Goal: Task Accomplishment & Management: Use online tool/utility

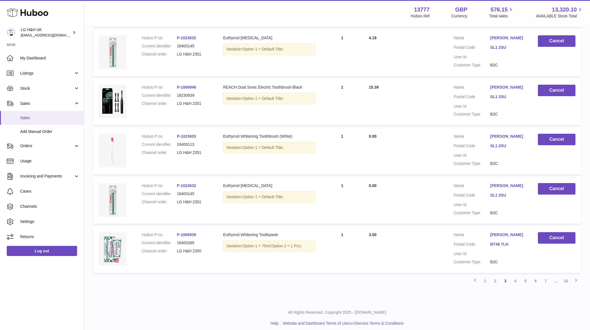
click at [17, 120] on link "Sales" at bounding box center [42, 118] width 84 height 14
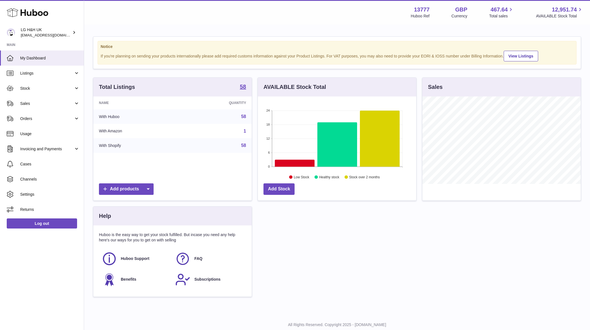
scroll to position [88, 158]
click at [22, 115] on link "Orders" at bounding box center [42, 118] width 84 height 15
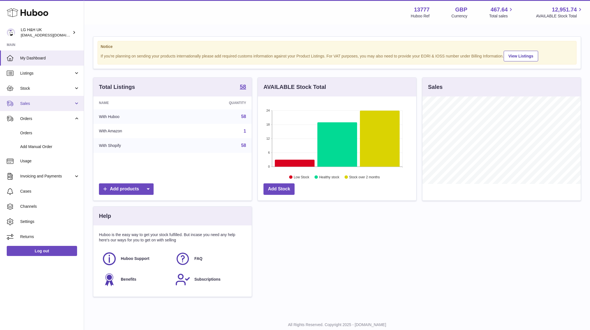
click at [27, 110] on link "Sales" at bounding box center [42, 103] width 84 height 15
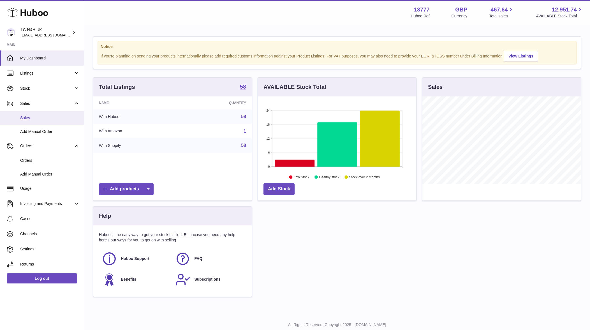
click at [28, 122] on link "Sales" at bounding box center [42, 118] width 84 height 14
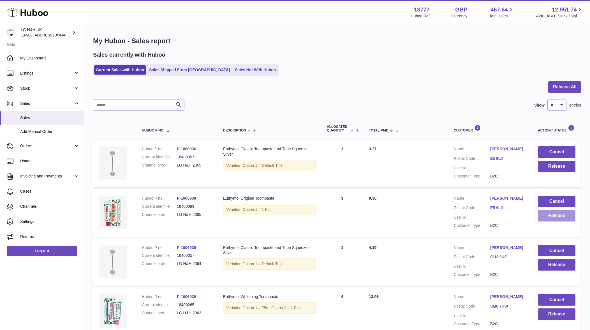
click at [542, 218] on button "Release" at bounding box center [557, 216] width 38 height 12
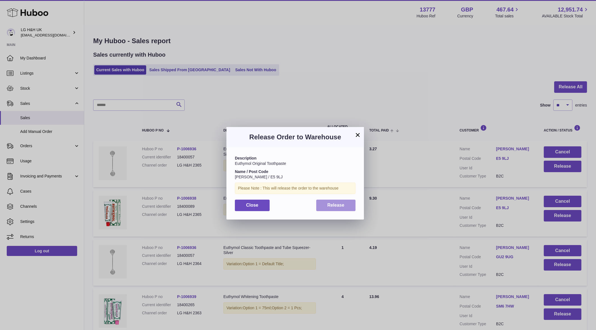
click at [350, 210] on button "Release" at bounding box center [336, 206] width 40 height 12
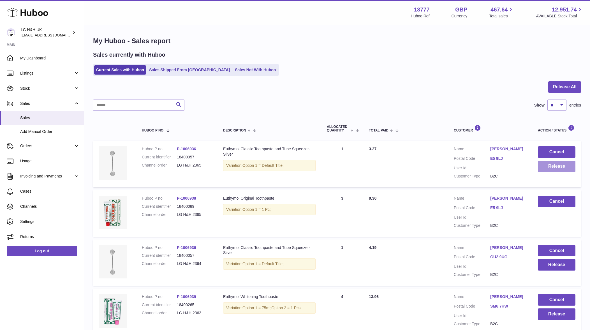
click at [551, 169] on button "Release" at bounding box center [557, 167] width 38 height 12
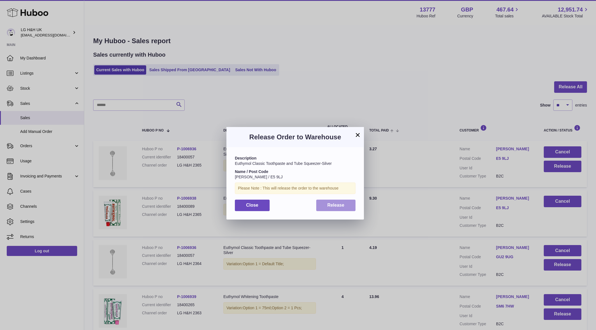
click at [349, 208] on button "Release" at bounding box center [336, 206] width 40 height 12
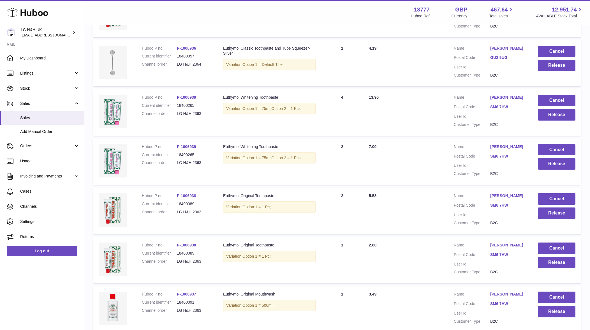
scroll to position [210, 0]
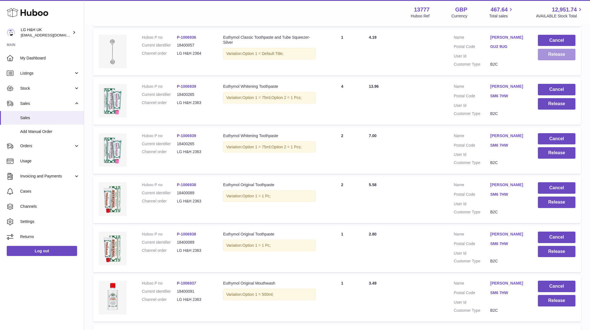
click at [544, 58] on button "Release" at bounding box center [557, 55] width 38 height 12
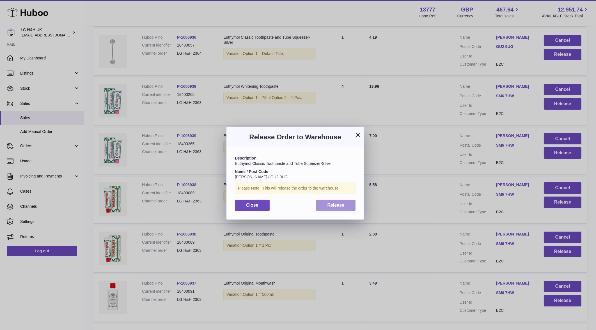
click at [351, 203] on button "Release" at bounding box center [336, 206] width 40 height 12
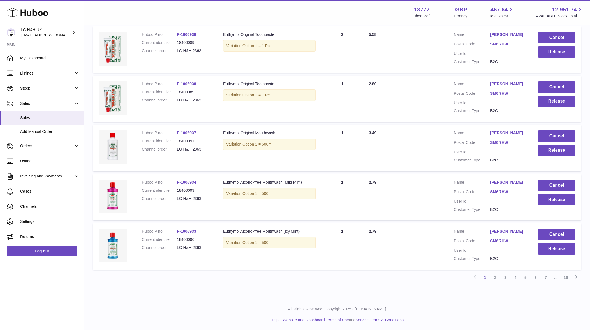
scroll to position [362, 0]
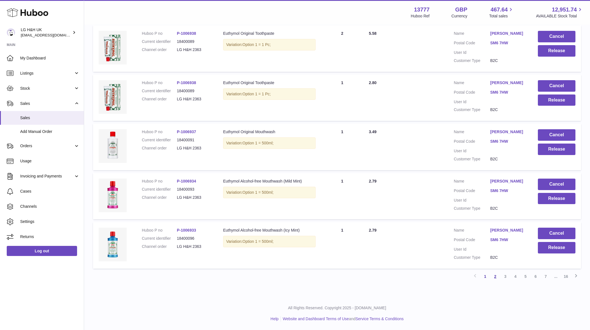
click at [492, 276] on link "2" at bounding box center [496, 277] width 10 height 10
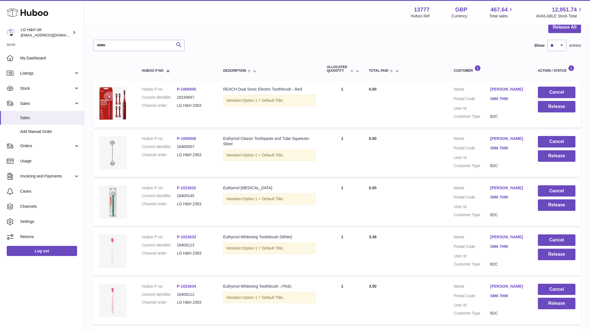
scroll to position [60, 0]
click at [556, 104] on button "Release" at bounding box center [557, 107] width 38 height 12
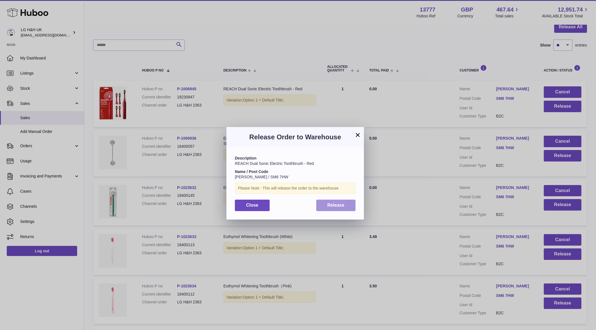
click at [352, 203] on button "Release" at bounding box center [336, 206] width 40 height 12
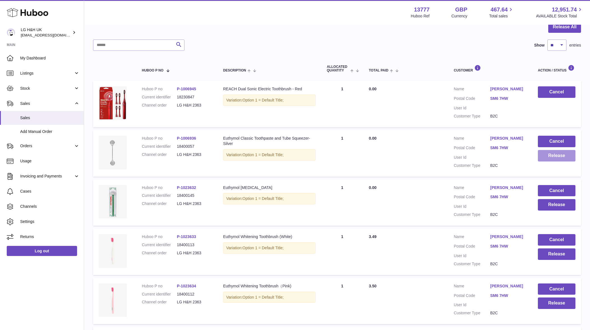
click at [541, 158] on button "Release" at bounding box center [557, 156] width 38 height 12
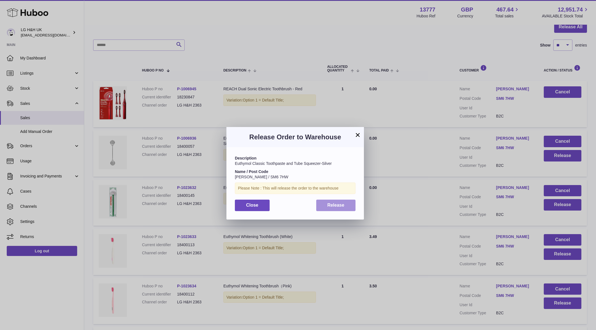
click at [353, 207] on button "Release" at bounding box center [336, 206] width 40 height 12
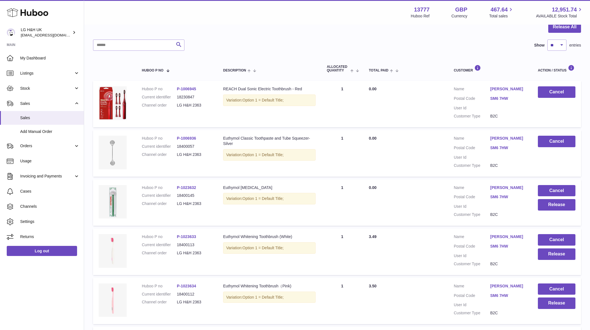
click at [552, 211] on td "Cancel Release" at bounding box center [557, 203] width 49 height 47
click at [552, 209] on button "Release" at bounding box center [557, 205] width 38 height 12
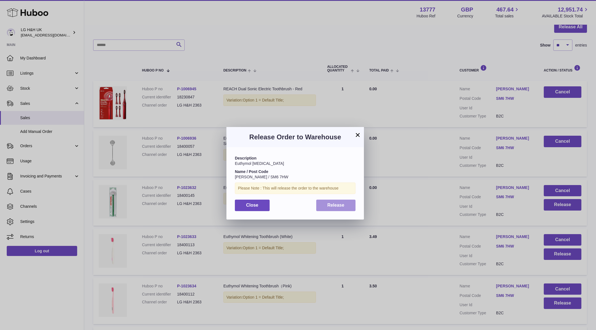
click at [342, 209] on button "Release" at bounding box center [336, 206] width 40 height 12
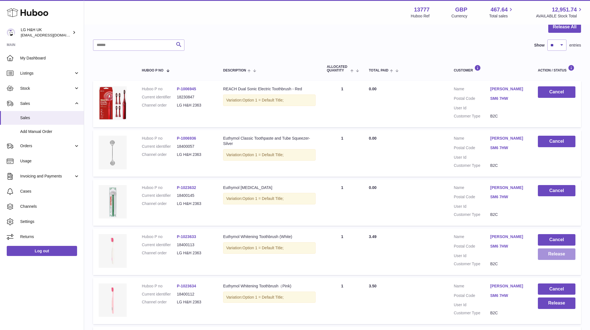
click at [570, 255] on button "Release" at bounding box center [557, 255] width 38 height 12
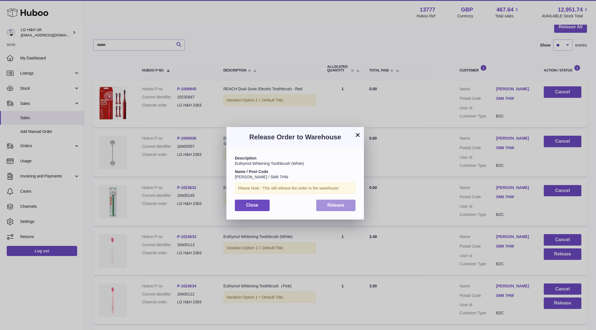
click at [326, 200] on button "Release" at bounding box center [336, 206] width 40 height 12
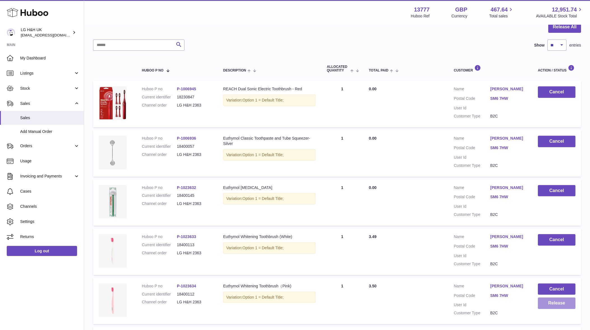
click at [567, 303] on button "Release" at bounding box center [557, 304] width 38 height 12
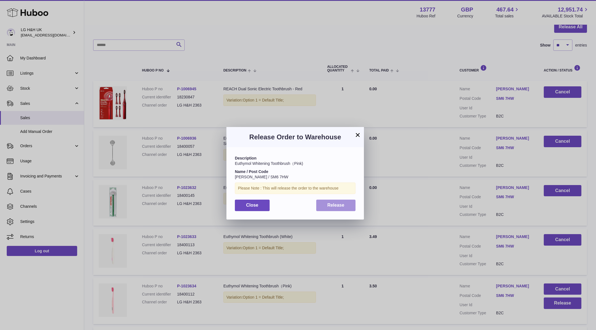
click at [318, 209] on button "Release" at bounding box center [336, 206] width 40 height 12
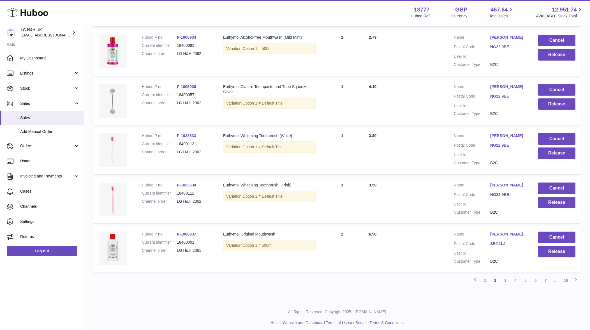
scroll to position [367, 0]
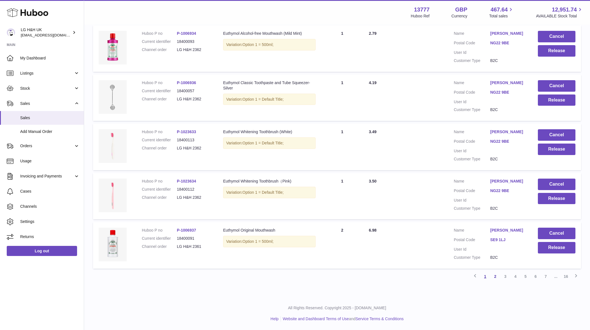
click at [483, 277] on link "1" at bounding box center [485, 277] width 10 height 10
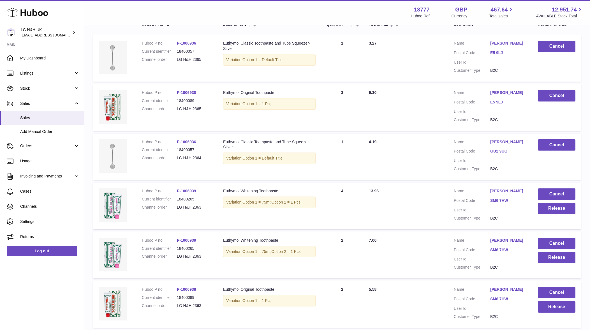
scroll to position [165, 0]
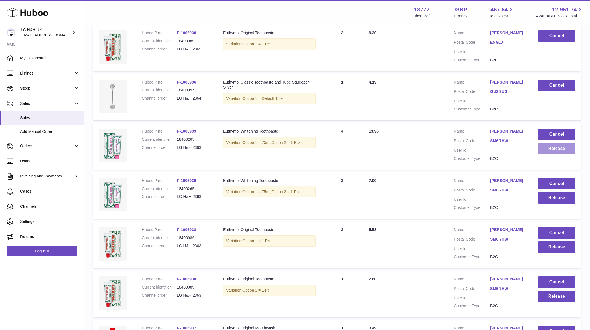
click at [544, 148] on button "Release" at bounding box center [557, 149] width 38 height 12
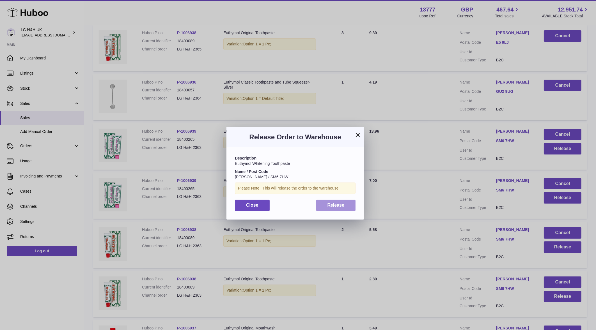
click at [349, 206] on button "Release" at bounding box center [336, 206] width 40 height 12
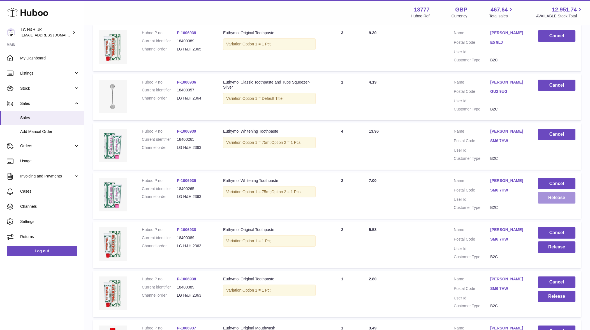
click at [558, 198] on button "Release" at bounding box center [557, 198] width 38 height 12
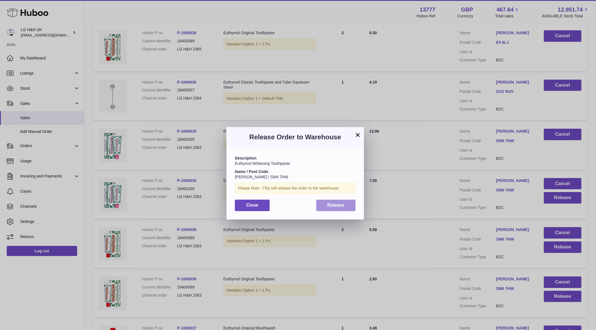
drag, startPoint x: 348, startPoint y: 202, endPoint x: 371, endPoint y: 205, distance: 22.6
click at [349, 202] on button "Release" at bounding box center [336, 206] width 40 height 12
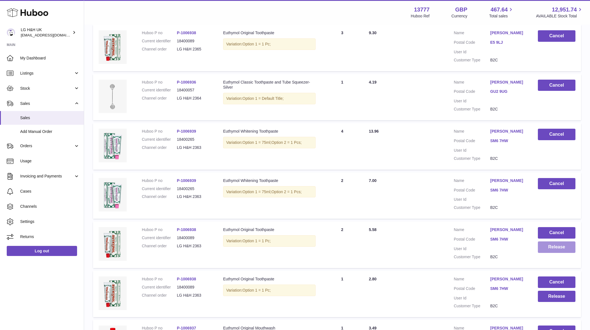
click at [548, 244] on button "Release" at bounding box center [557, 248] width 38 height 12
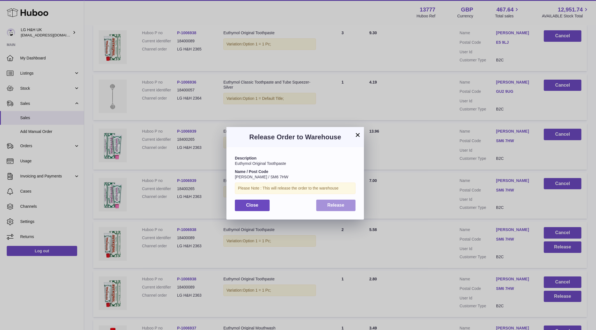
click at [346, 208] on button "Release" at bounding box center [336, 206] width 40 height 12
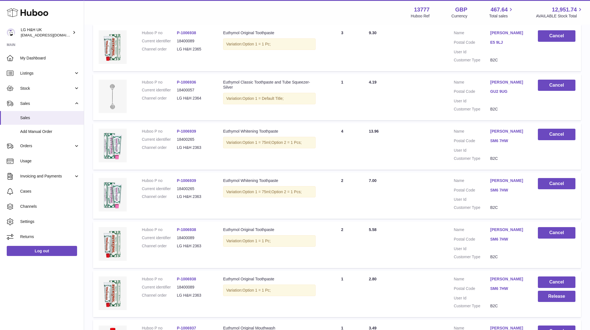
scroll to position [270, 0]
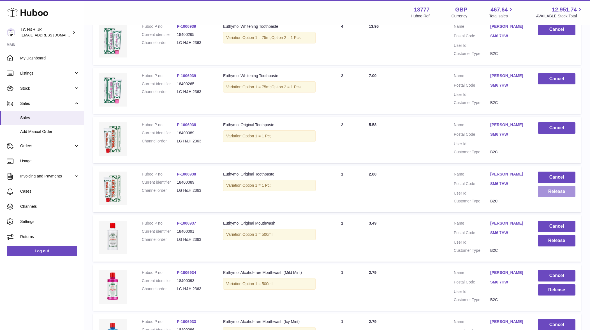
click at [543, 192] on button "Release" at bounding box center [557, 192] width 38 height 12
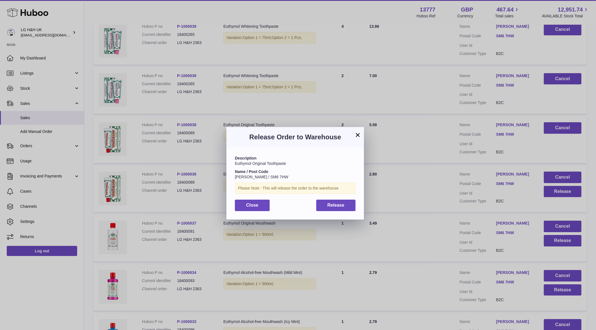
click at [358, 204] on div "Description Euthymol Original Toothpaste Name / Post Code Julie Kim / SM6 7HW P…" at bounding box center [294, 183] width 137 height 72
click at [357, 204] on div "Description Euthymol Original Toothpaste Name / Post Code Julie Kim / SM6 7HW P…" at bounding box center [294, 183] width 137 height 72
click at [352, 206] on button "Release" at bounding box center [336, 206] width 40 height 12
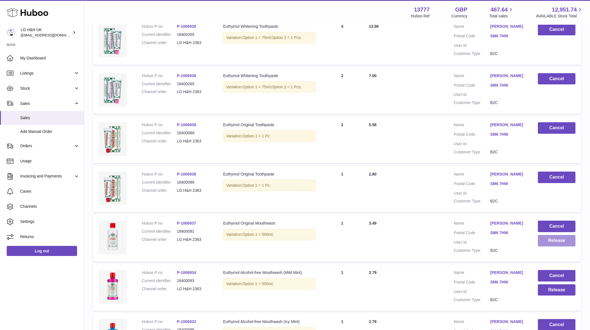
click at [542, 244] on button "Release" at bounding box center [557, 241] width 38 height 12
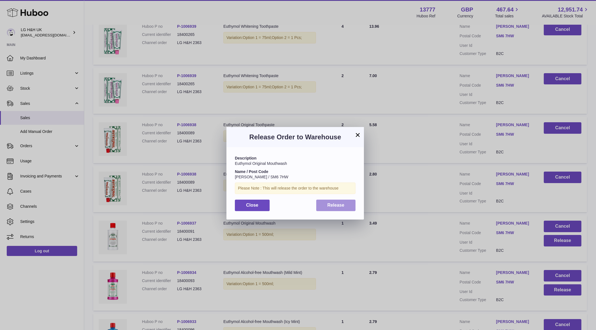
click at [330, 206] on span "Release" at bounding box center [335, 205] width 17 height 5
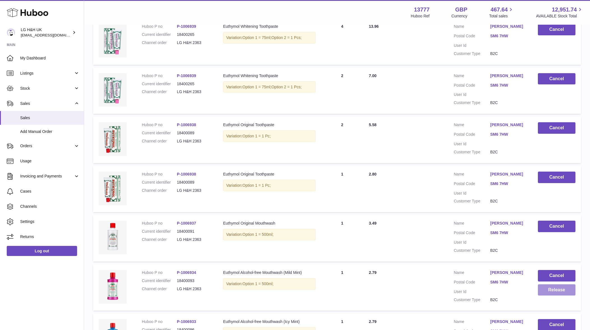
click at [567, 294] on button "Release" at bounding box center [557, 290] width 38 height 12
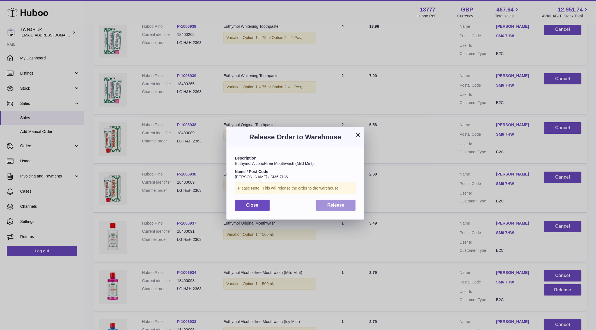
click at [346, 208] on button "Release" at bounding box center [336, 206] width 40 height 12
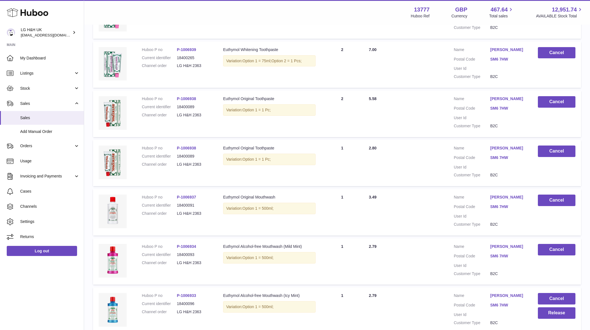
scroll to position [341, 0]
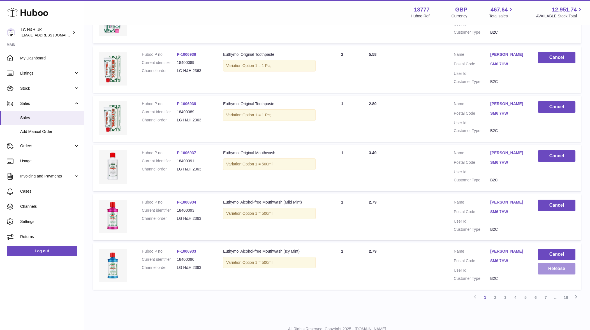
click at [565, 266] on button "Release" at bounding box center [557, 269] width 38 height 12
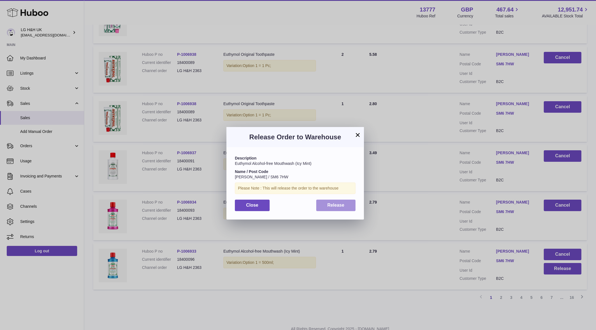
click at [332, 205] on span "Release" at bounding box center [335, 205] width 17 height 5
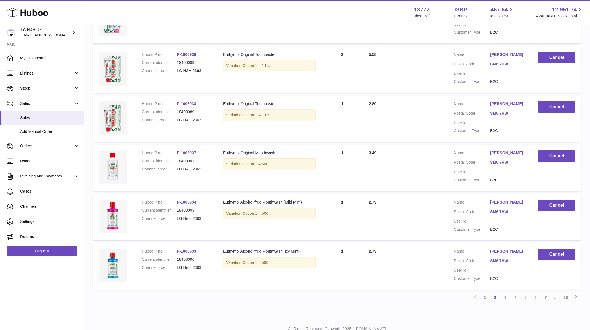
click at [499, 296] on link "2" at bounding box center [496, 298] width 10 height 10
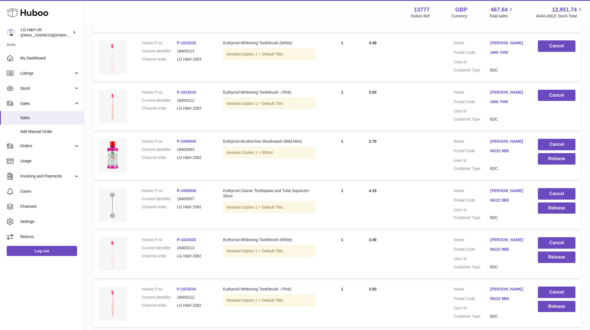
scroll to position [306, 0]
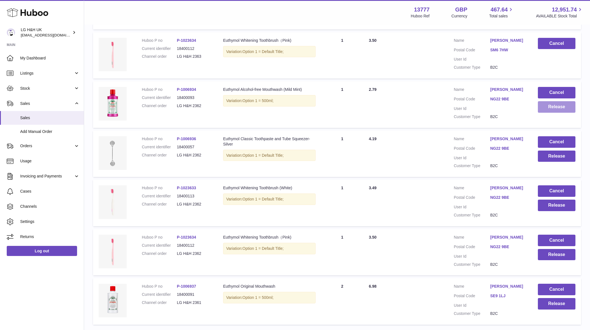
click at [554, 109] on button "Release" at bounding box center [557, 107] width 38 height 12
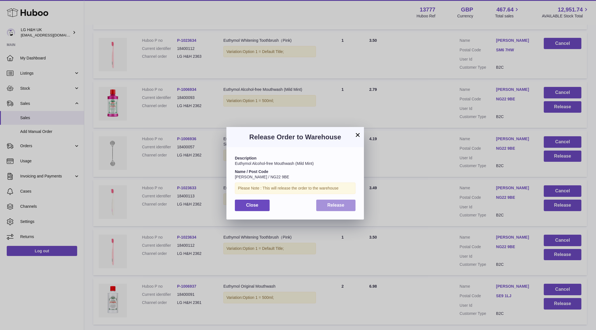
click at [345, 208] on button "Release" at bounding box center [336, 206] width 40 height 12
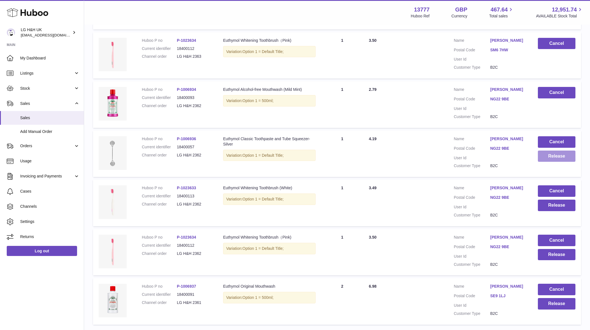
click at [558, 157] on button "Release" at bounding box center [557, 157] width 38 height 12
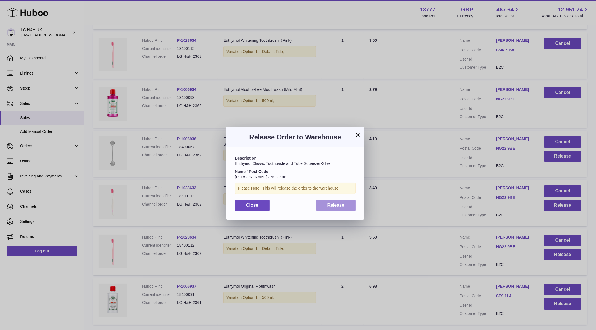
click at [330, 201] on button "Release" at bounding box center [336, 206] width 40 height 12
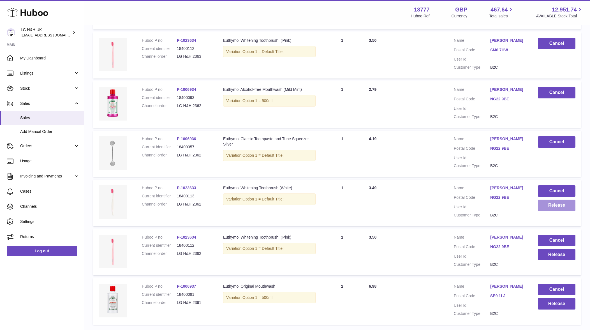
click at [553, 209] on button "Release" at bounding box center [557, 206] width 38 height 12
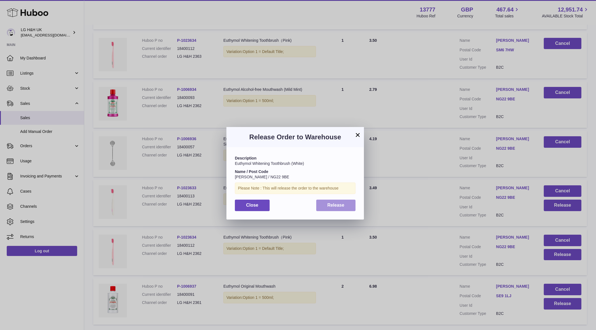
click at [334, 206] on span "Release" at bounding box center [335, 205] width 17 height 5
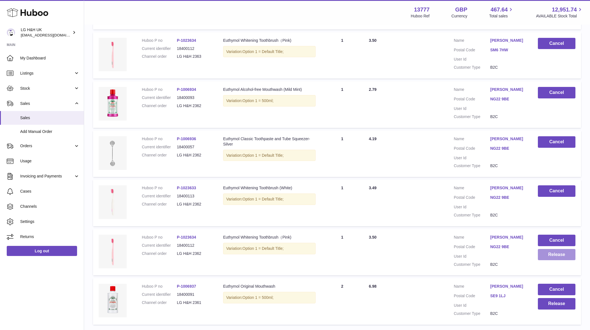
click at [555, 259] on button "Release" at bounding box center [557, 255] width 38 height 12
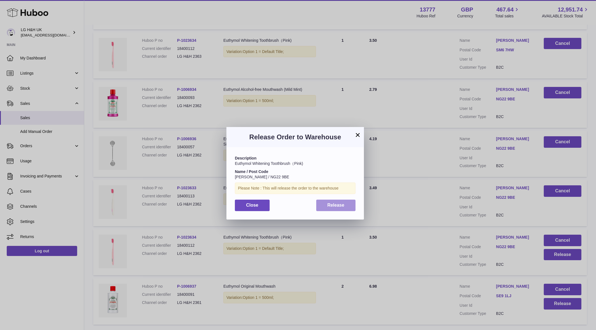
click at [351, 206] on button "Release" at bounding box center [336, 206] width 40 height 12
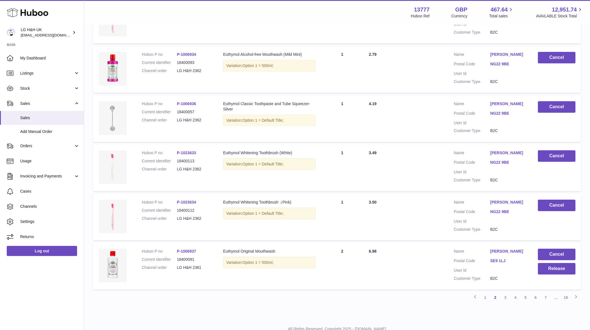
scroll to position [367, 0]
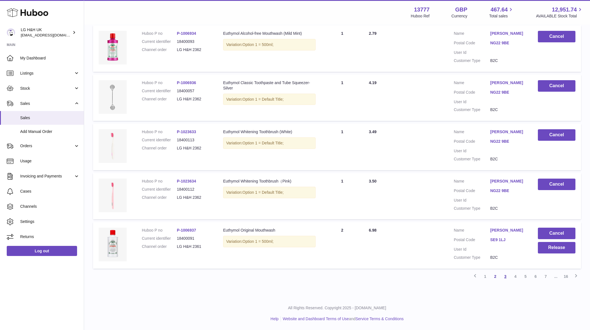
click at [505, 275] on link "3" at bounding box center [506, 277] width 10 height 10
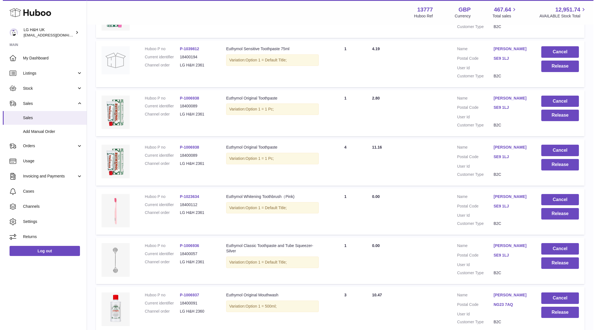
scroll to position [165, 0]
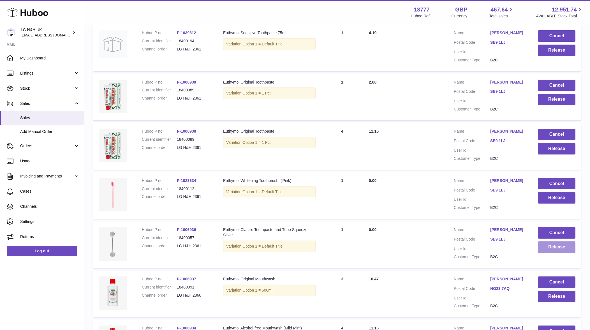
click at [544, 253] on button "Release" at bounding box center [557, 248] width 38 height 12
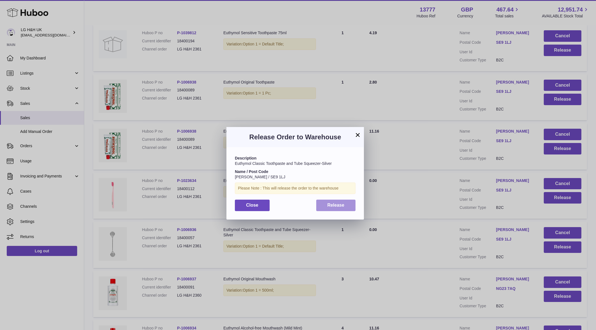
click at [344, 206] on button "Release" at bounding box center [336, 206] width 40 height 12
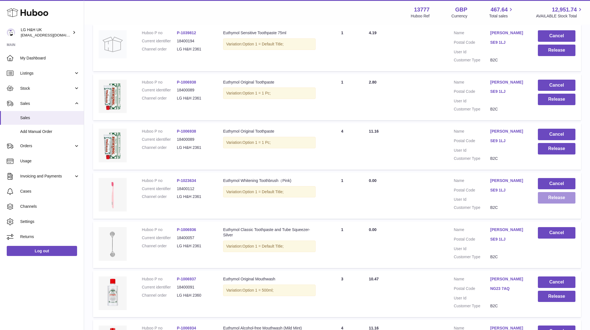
click at [568, 204] on button "Release" at bounding box center [557, 198] width 38 height 12
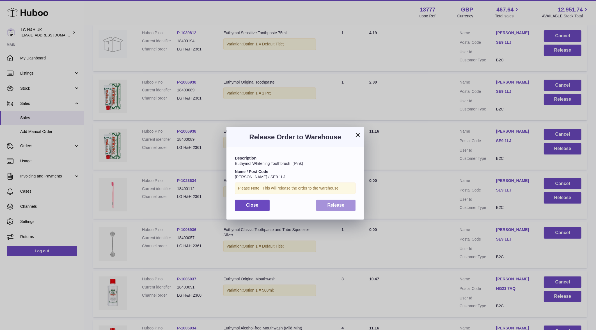
click at [333, 202] on button "Release" at bounding box center [336, 206] width 40 height 12
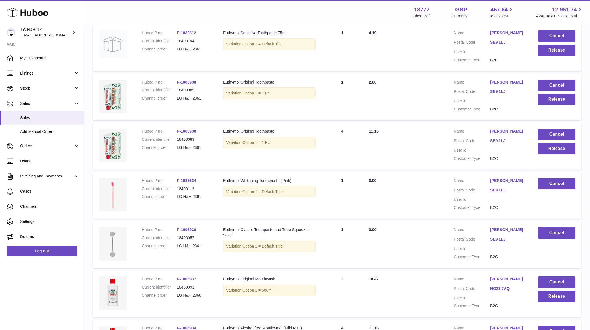
click at [558, 170] on td "Cancel Release" at bounding box center [557, 146] width 49 height 47
click at [558, 155] on button "Release" at bounding box center [557, 149] width 38 height 12
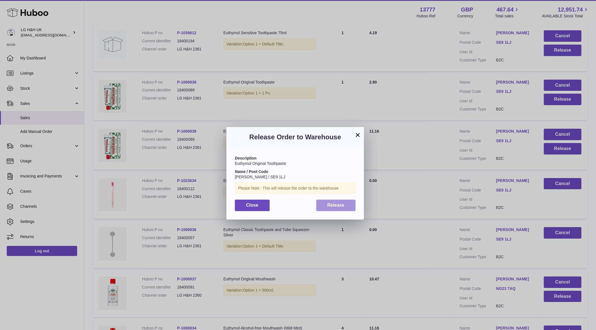
click at [351, 202] on button "Release" at bounding box center [336, 206] width 40 height 12
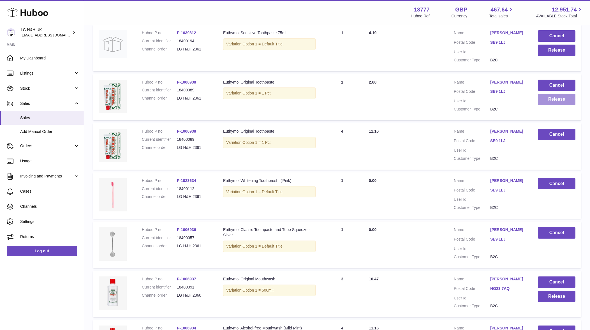
click at [551, 105] on button "Release" at bounding box center [557, 100] width 38 height 12
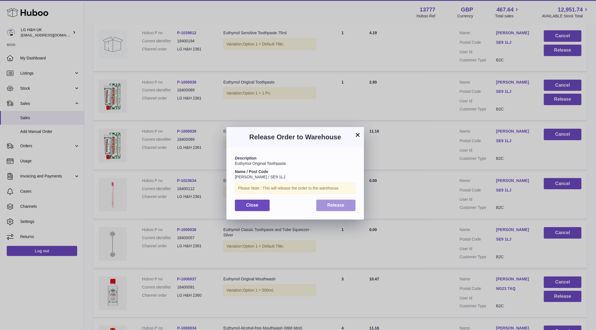
click at [349, 201] on button "Release" at bounding box center [336, 206] width 40 height 12
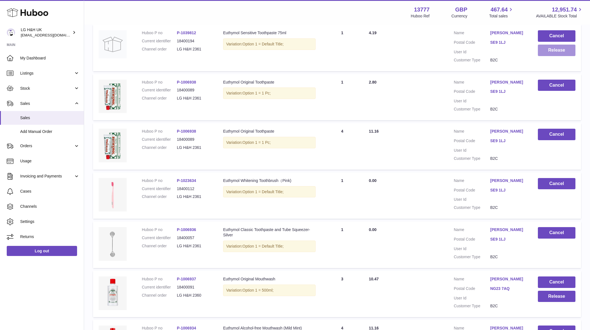
click at [543, 56] on button "Release" at bounding box center [557, 51] width 38 height 12
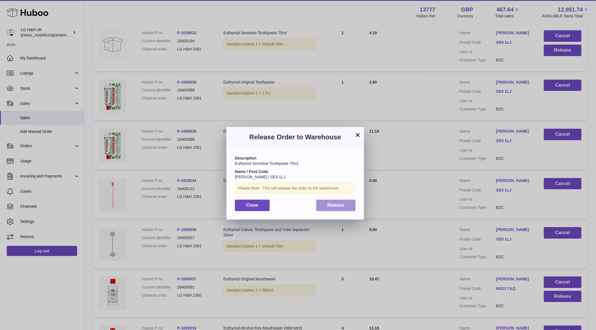
click at [348, 207] on button "Release" at bounding box center [336, 206] width 40 height 12
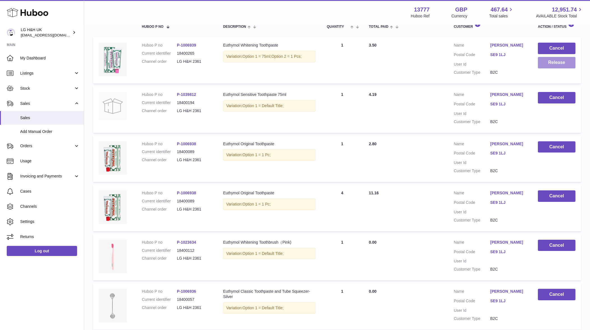
scroll to position [60, 0]
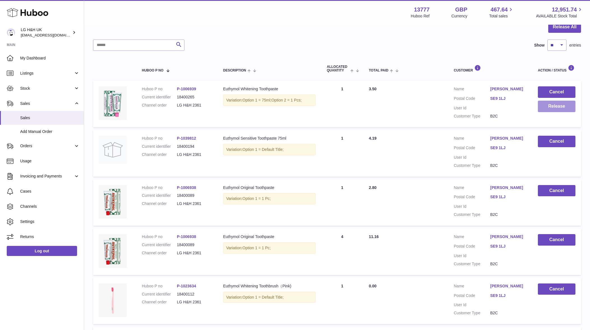
click at [554, 104] on button "Release" at bounding box center [557, 107] width 38 height 12
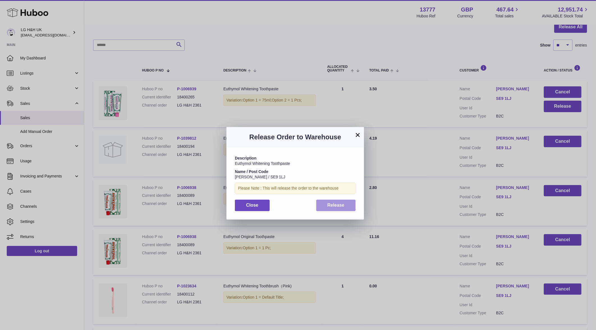
click at [339, 207] on span "Release" at bounding box center [335, 205] width 17 height 5
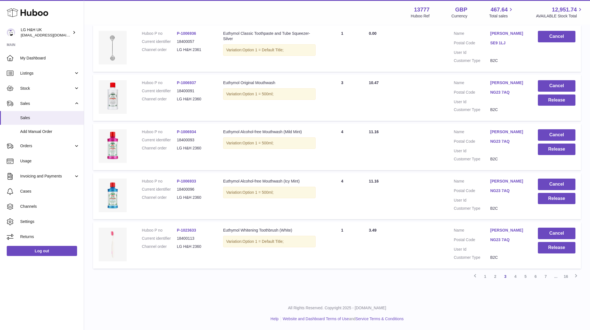
scroll to position [394, 0]
click at [495, 279] on link "2" at bounding box center [496, 277] width 10 height 10
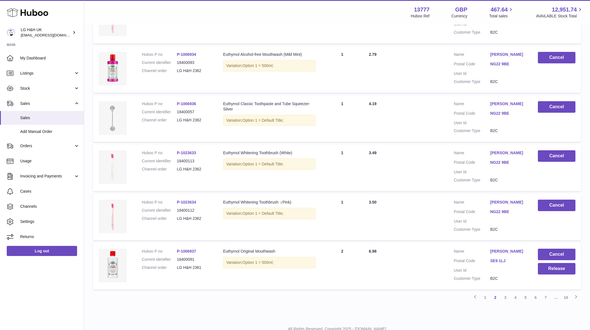
scroll to position [367, 0]
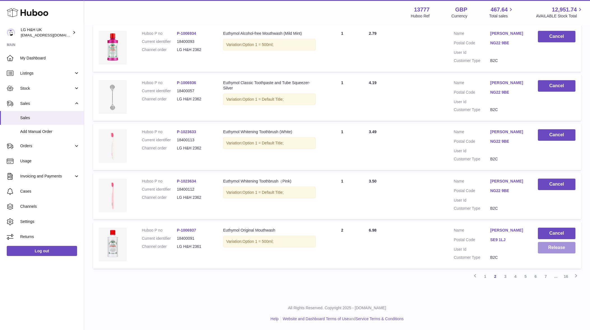
click at [540, 244] on button "Release" at bounding box center [557, 248] width 38 height 12
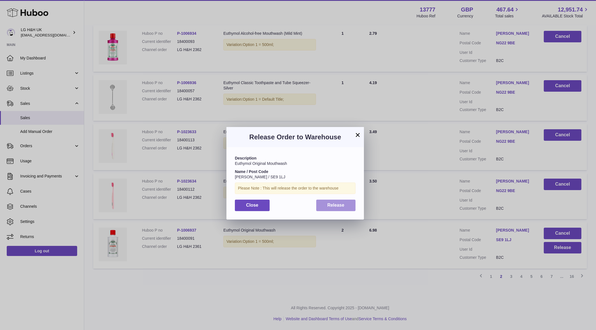
click at [342, 208] on button "Release" at bounding box center [336, 206] width 40 height 12
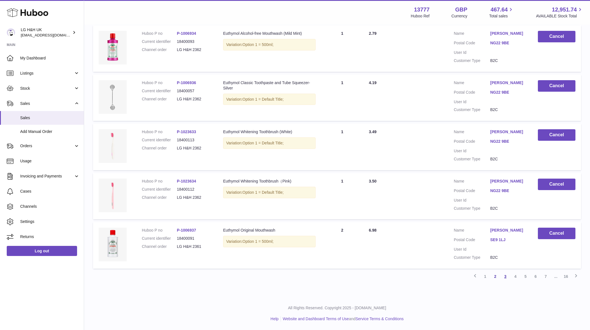
click at [504, 277] on link "3" at bounding box center [506, 277] width 10 height 10
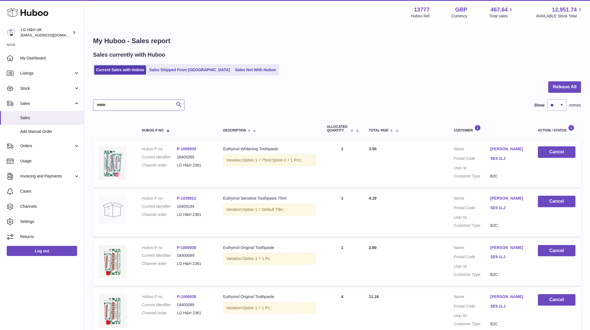
click at [149, 109] on input "text" at bounding box center [138, 105] width 91 height 11
drag, startPoint x: 206, startPoint y: 166, endPoint x: 175, endPoint y: 165, distance: 30.9
click at [175, 165] on dl "Huboo P no P-1006939 Current identifier 18400265 Channel order LG H&H 2361" at bounding box center [177, 158] width 70 height 24
copy dl "LG H&H 2361"
click at [130, 109] on input "text" at bounding box center [138, 105] width 91 height 11
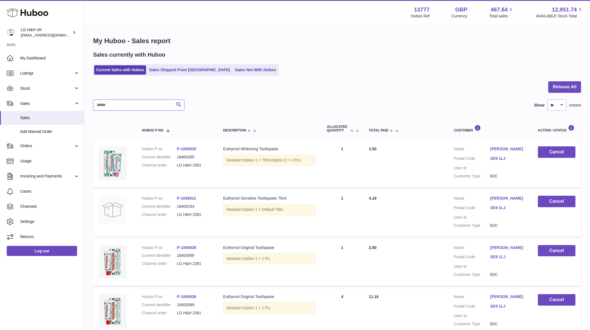
paste input "**********"
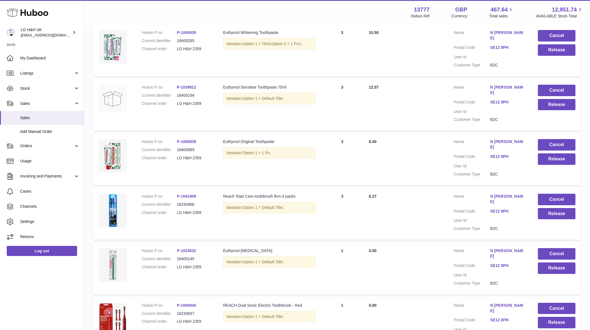
scroll to position [70, 0]
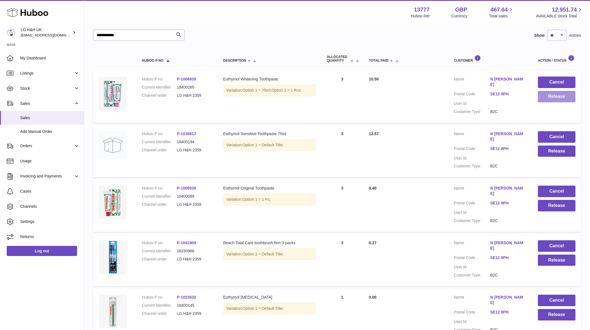
click at [551, 97] on button "Release" at bounding box center [557, 97] width 38 height 12
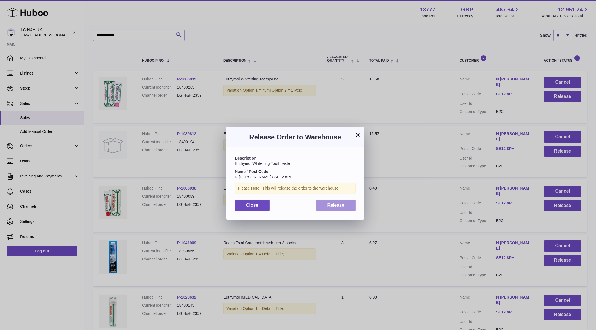
click at [348, 204] on button "Release" at bounding box center [336, 206] width 40 height 12
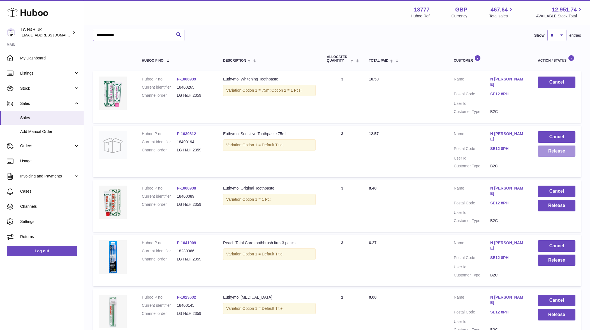
click at [546, 146] on button "Release" at bounding box center [557, 152] width 38 height 12
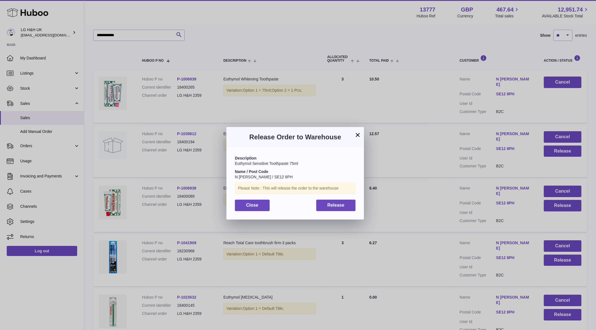
click at [346, 199] on div "Description Euthymol Sensitive Toothpaste 75ml Name / Post Code N Tarafder / SE…" at bounding box center [294, 183] width 137 height 72
click at [346, 202] on button "Release" at bounding box center [336, 206] width 40 height 12
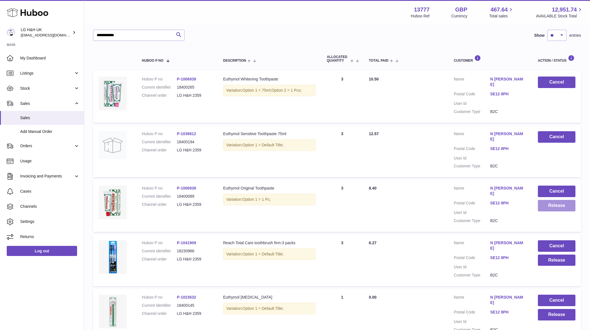
click at [554, 200] on button "Release" at bounding box center [557, 206] width 38 height 12
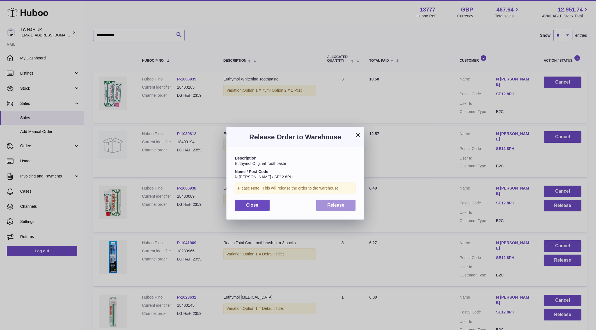
drag, startPoint x: 350, startPoint y: 206, endPoint x: 396, endPoint y: 220, distance: 47.7
click at [351, 206] on button "Release" at bounding box center [336, 206] width 40 height 12
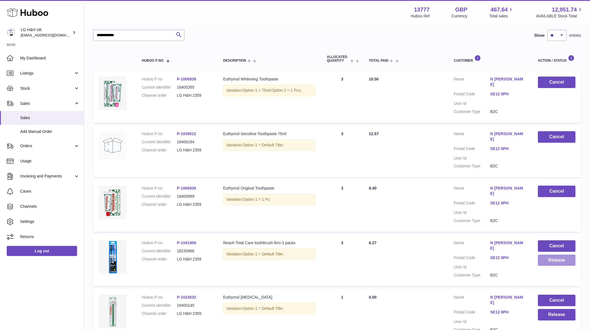
click at [560, 255] on button "Release" at bounding box center [557, 261] width 38 height 12
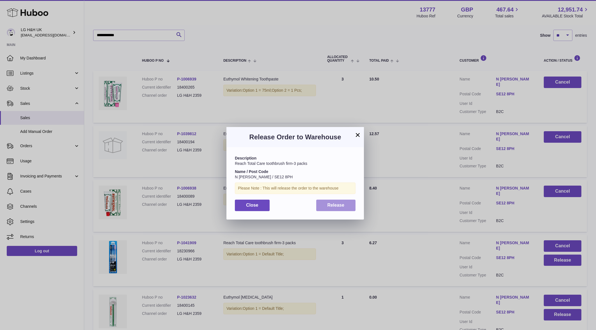
click at [330, 210] on button "Release" at bounding box center [336, 206] width 40 height 12
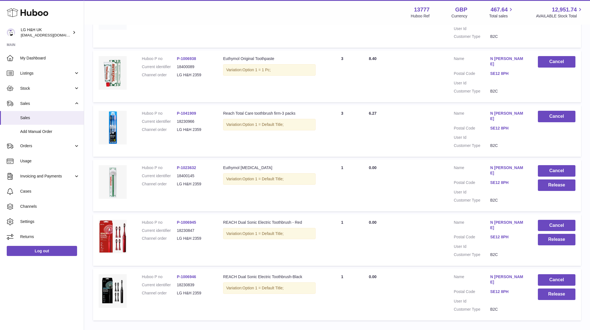
scroll to position [200, 0]
click at [546, 179] on button "Release" at bounding box center [557, 185] width 38 height 12
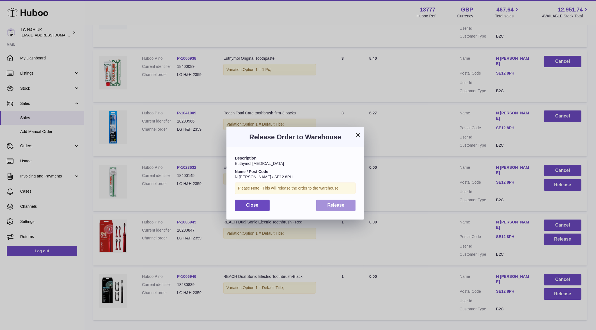
click at [348, 202] on button "Release" at bounding box center [336, 206] width 40 height 12
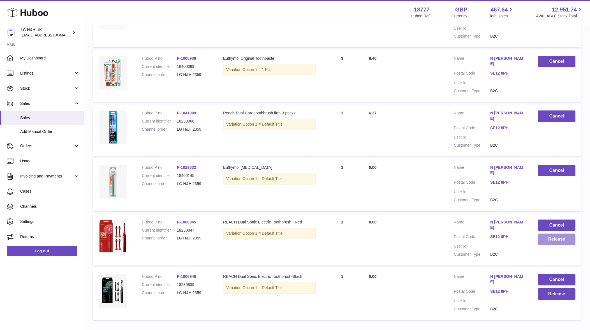
click at [549, 234] on button "Release" at bounding box center [557, 240] width 38 height 12
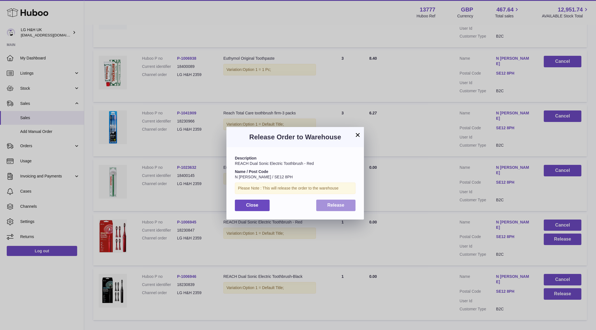
click at [342, 209] on button "Release" at bounding box center [336, 206] width 40 height 12
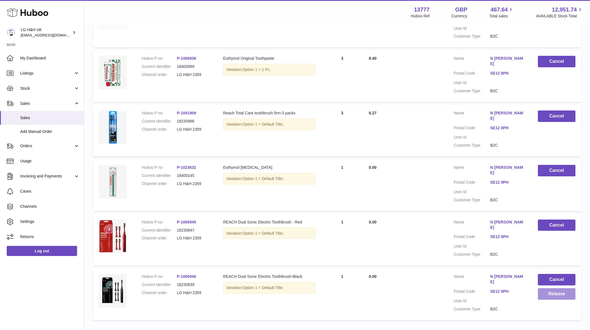
click at [539, 288] on button "Release" at bounding box center [557, 294] width 38 height 12
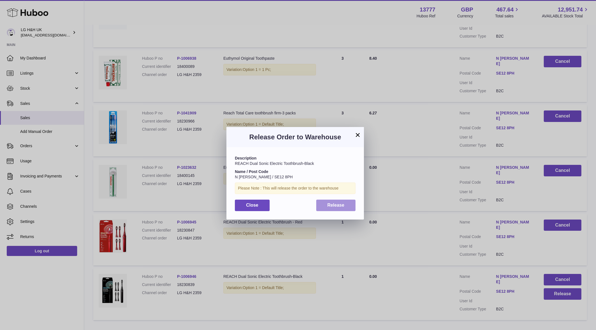
click at [319, 206] on button "Release" at bounding box center [336, 206] width 40 height 12
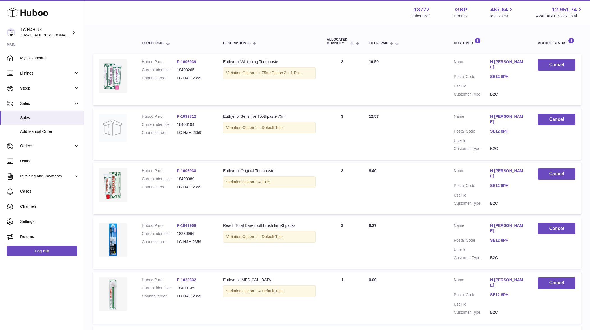
scroll to position [59, 0]
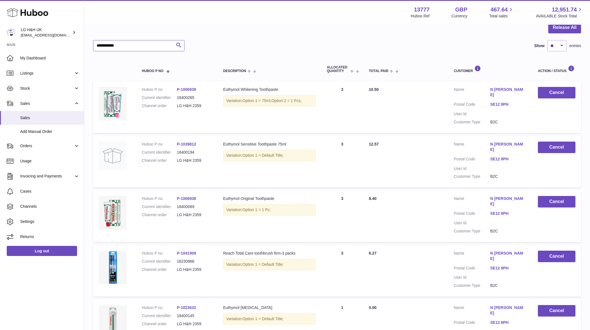
click at [168, 47] on input "**********" at bounding box center [138, 45] width 91 height 11
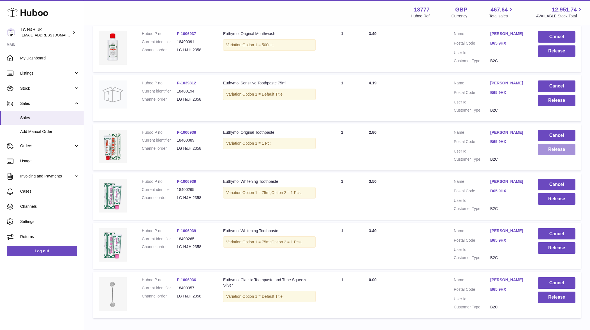
scroll to position [59, 0]
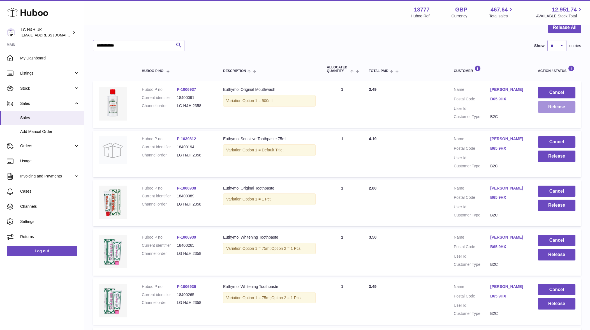
click at [555, 106] on button "Release" at bounding box center [557, 107] width 38 height 12
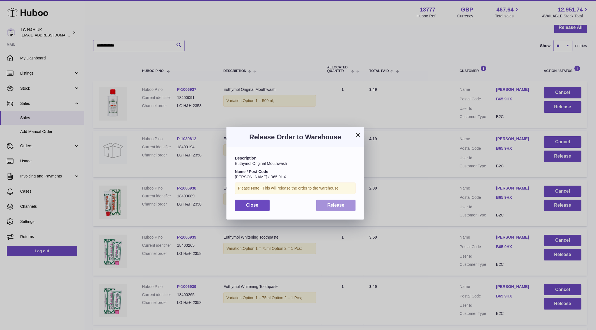
click at [344, 202] on button "Release" at bounding box center [336, 206] width 40 height 12
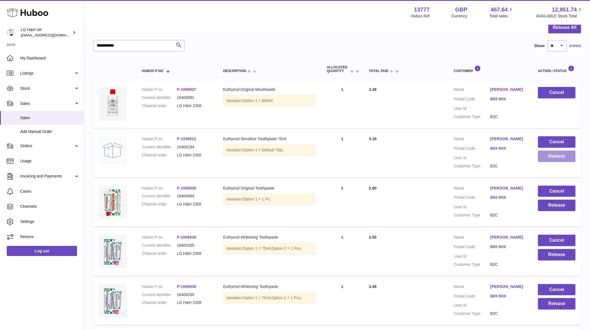
click at [551, 162] on button "Release" at bounding box center [557, 157] width 38 height 12
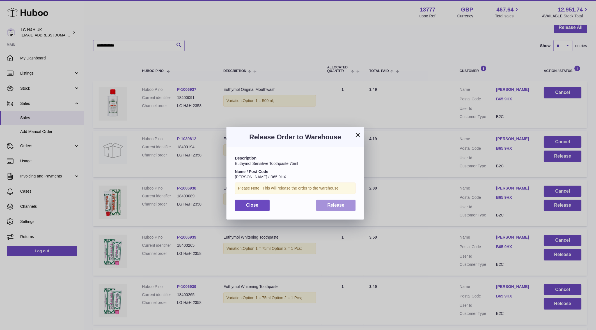
click at [341, 202] on button "Release" at bounding box center [336, 206] width 40 height 12
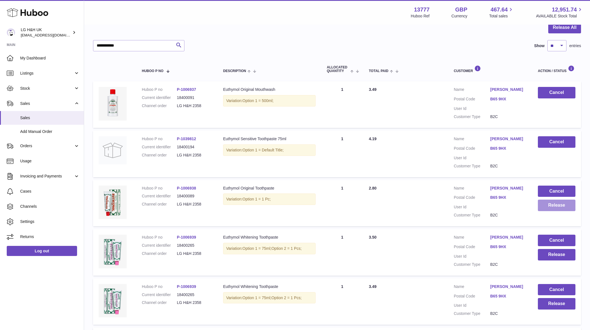
click at [547, 211] on button "Release" at bounding box center [557, 206] width 38 height 12
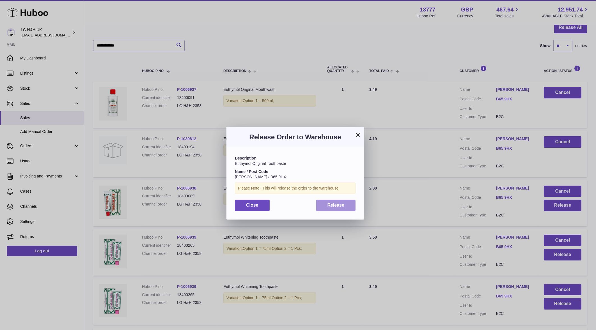
click at [327, 206] on span "Release" at bounding box center [335, 205] width 17 height 5
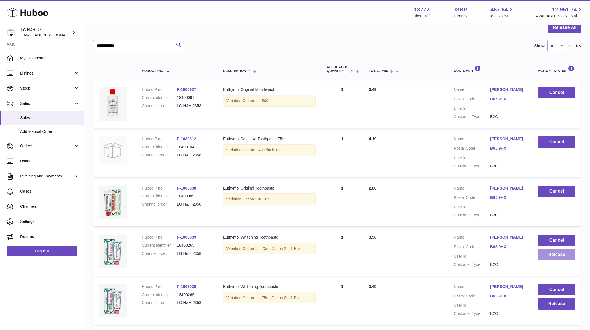
click at [557, 261] on button "Release" at bounding box center [557, 255] width 38 height 12
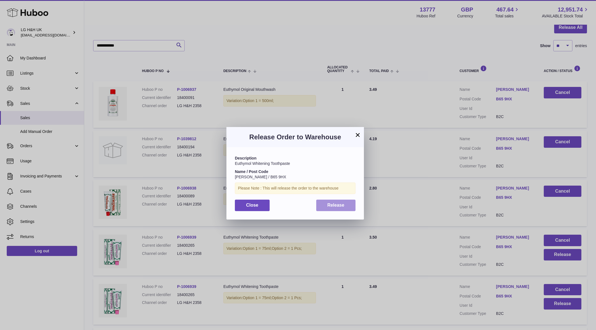
click at [339, 204] on span "Release" at bounding box center [335, 205] width 17 height 5
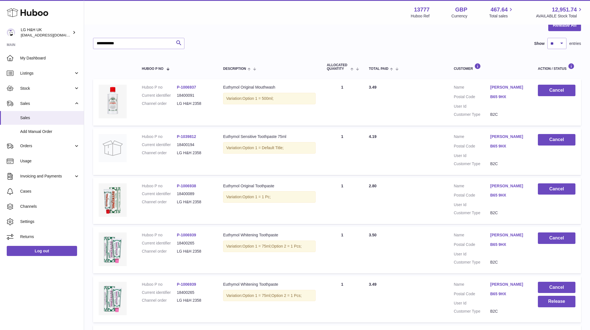
scroll to position [130, 0]
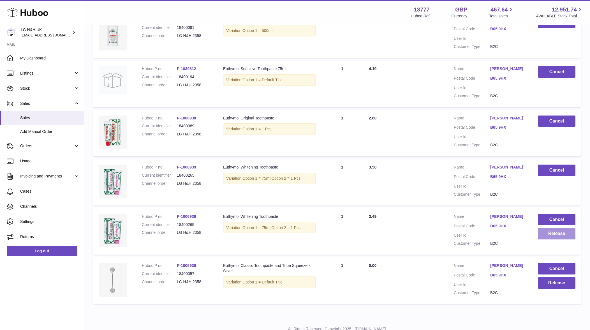
click at [554, 240] on button "Release" at bounding box center [557, 234] width 38 height 12
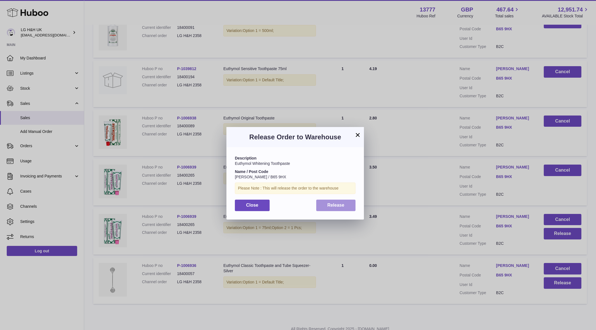
click at [332, 211] on button "Release" at bounding box center [336, 206] width 40 height 12
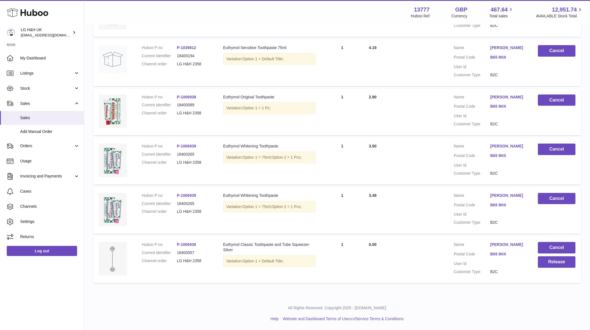
scroll to position [182, 0]
click at [548, 256] on button "Release" at bounding box center [557, 262] width 38 height 12
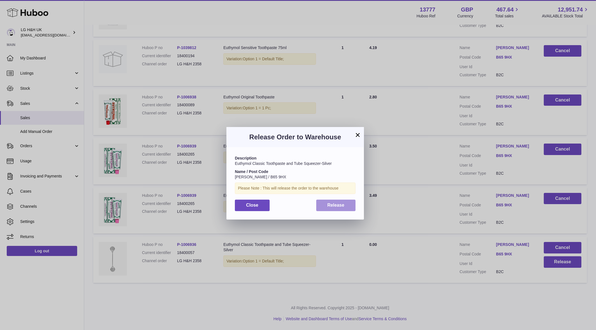
click at [341, 203] on span "Release" at bounding box center [335, 205] width 17 height 5
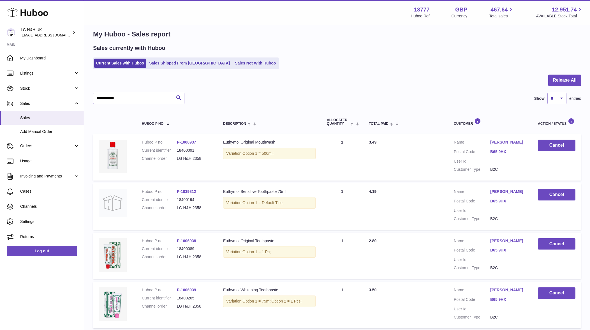
scroll to position [0, 0]
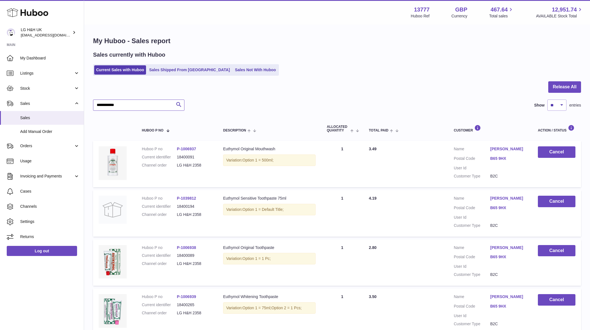
click at [158, 103] on input "**********" at bounding box center [138, 105] width 91 height 11
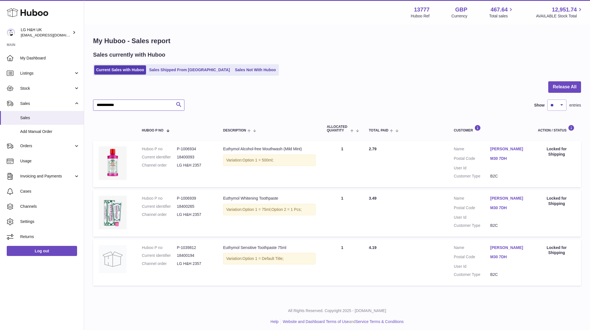
click at [137, 107] on input "**********" at bounding box center [138, 105] width 91 height 11
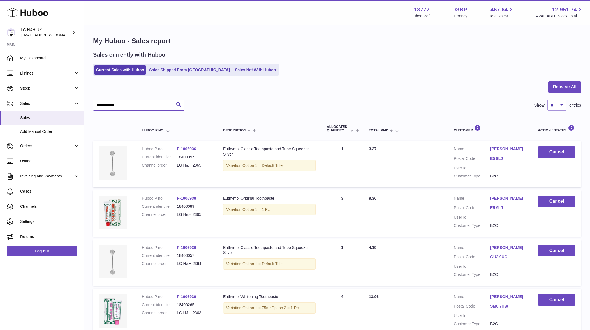
type input "**********"
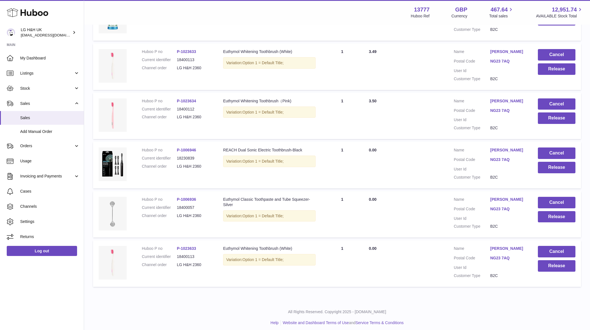
scroll to position [249, 0]
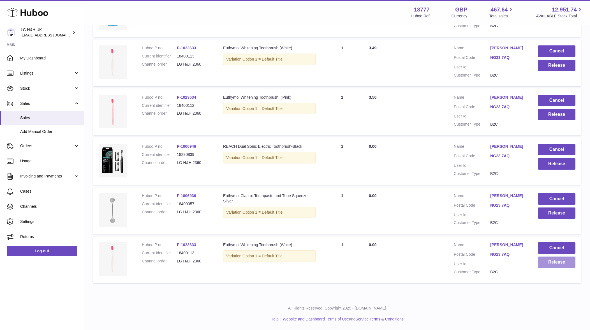
click at [574, 261] on button "Release" at bounding box center [557, 263] width 38 height 12
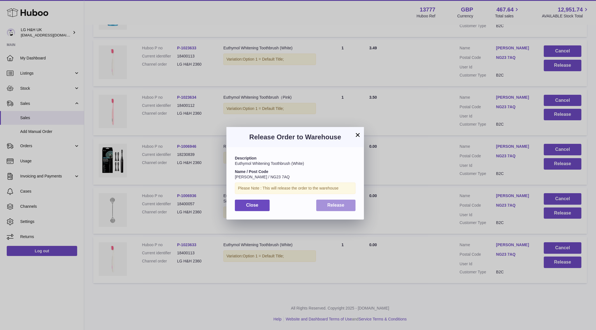
click at [338, 206] on span "Release" at bounding box center [335, 205] width 17 height 5
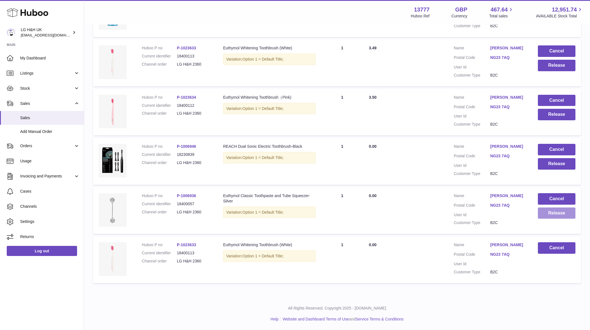
click at [553, 217] on button "Release" at bounding box center [557, 214] width 38 height 12
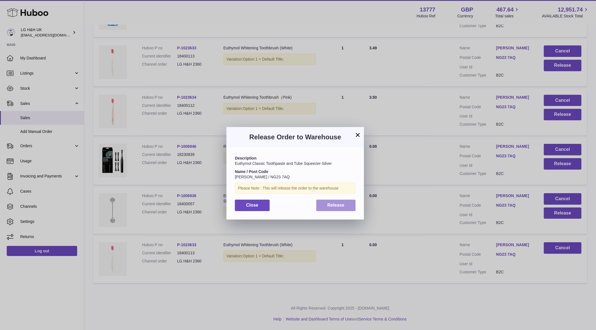
click at [344, 200] on button "Release" at bounding box center [336, 206] width 40 height 12
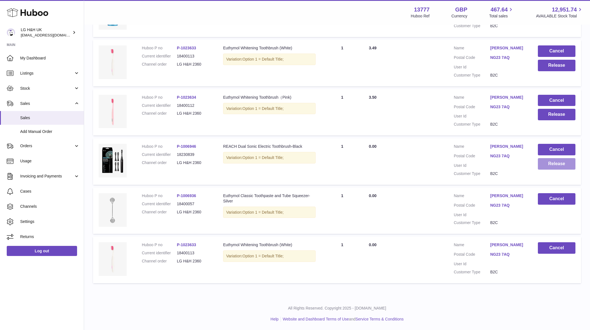
click at [551, 166] on button "Release" at bounding box center [557, 164] width 38 height 12
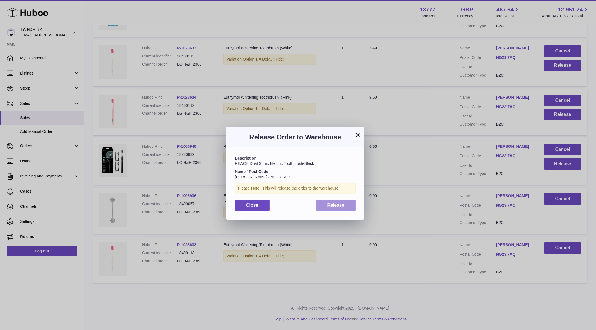
click at [344, 200] on button "Release" at bounding box center [336, 206] width 40 height 12
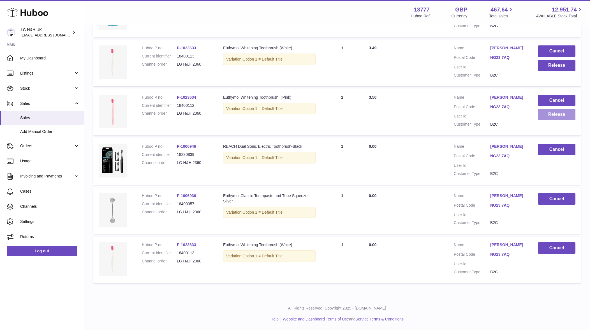
click at [553, 118] on button "Release" at bounding box center [557, 115] width 38 height 12
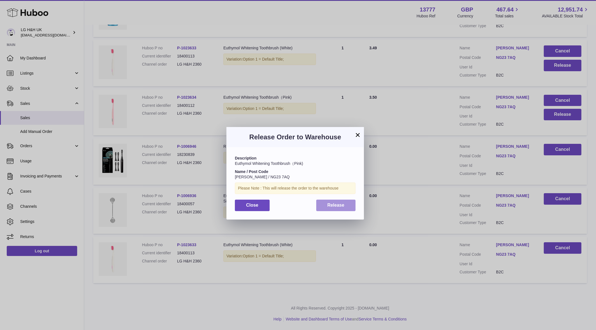
click at [326, 207] on button "Release" at bounding box center [336, 206] width 40 height 12
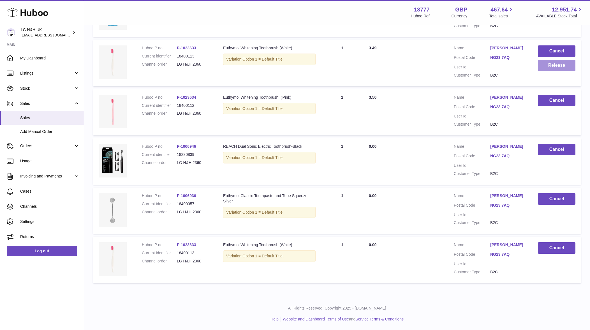
click at [553, 64] on button "Release" at bounding box center [557, 66] width 38 height 12
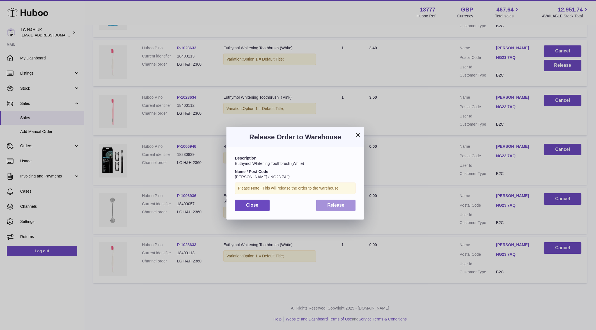
click at [341, 206] on span "Release" at bounding box center [335, 205] width 17 height 5
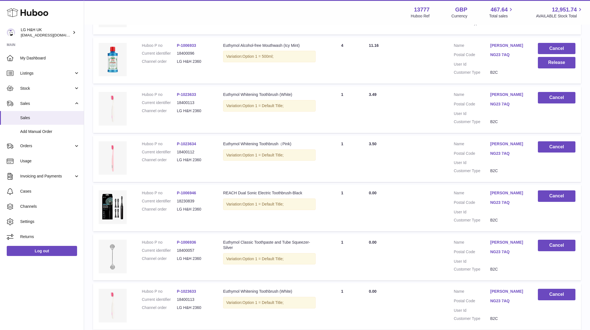
scroll to position [144, 0]
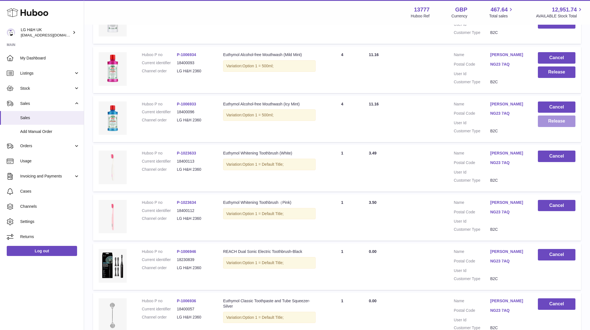
click at [560, 123] on button "Release" at bounding box center [557, 122] width 38 height 12
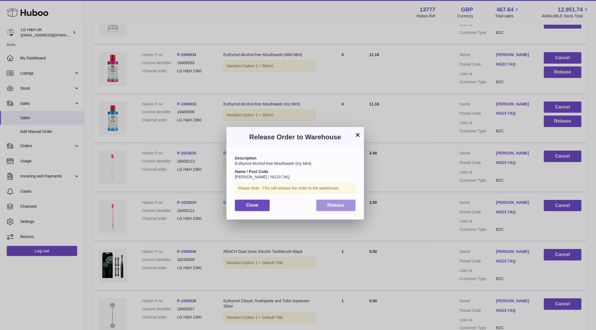
click at [335, 210] on button "Release" at bounding box center [336, 206] width 40 height 12
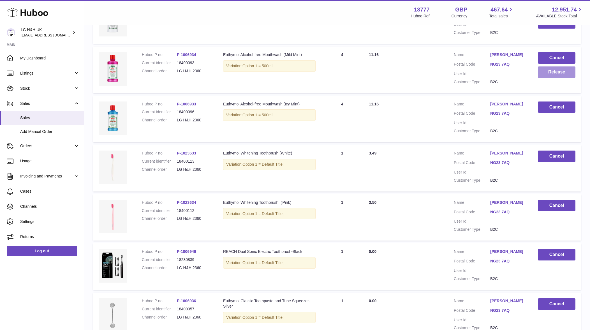
click at [548, 75] on button "Release" at bounding box center [557, 72] width 38 height 12
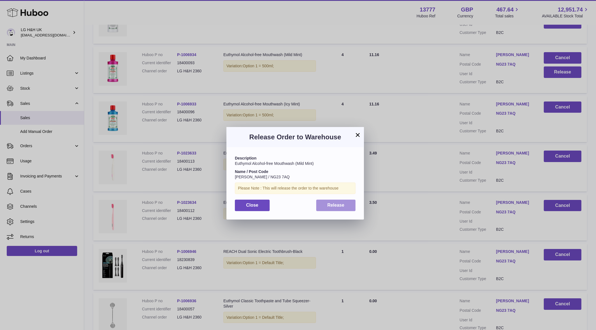
click at [341, 199] on div "Description Euthymol Alcohol-free Mouthwash (Mild Mint) Name / Post Code David …" at bounding box center [294, 183] width 137 height 72
click at [342, 201] on button "Release" at bounding box center [336, 206] width 40 height 12
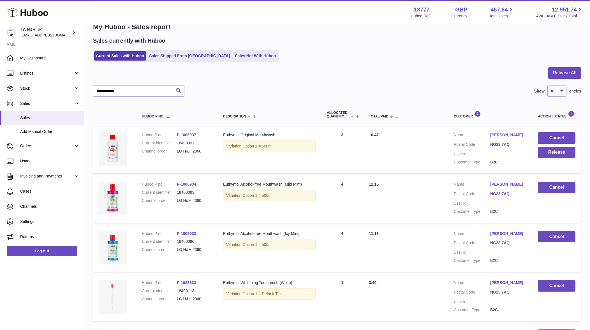
scroll to position [3, 0]
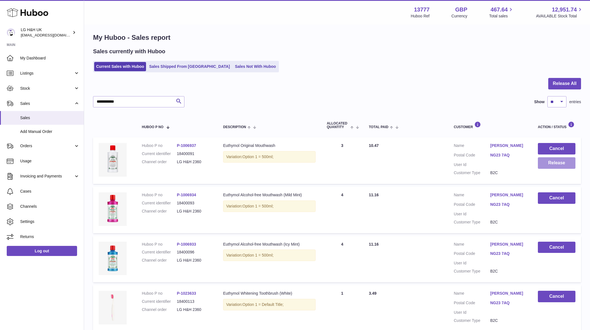
click at [545, 163] on button "Release" at bounding box center [557, 163] width 38 height 12
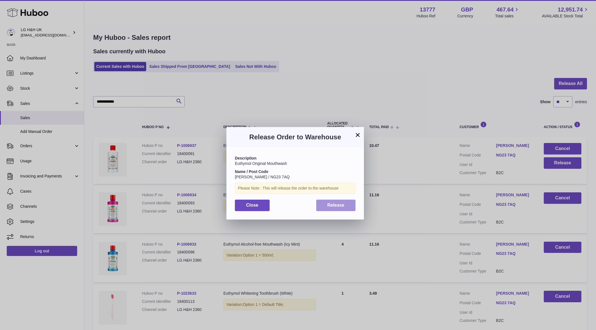
click at [317, 208] on button "Release" at bounding box center [336, 206] width 40 height 12
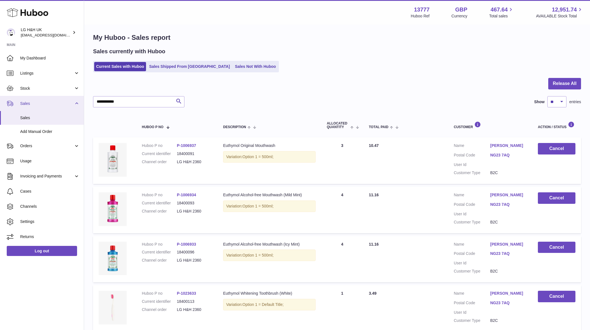
click at [27, 99] on link "Sales" at bounding box center [42, 103] width 84 height 15
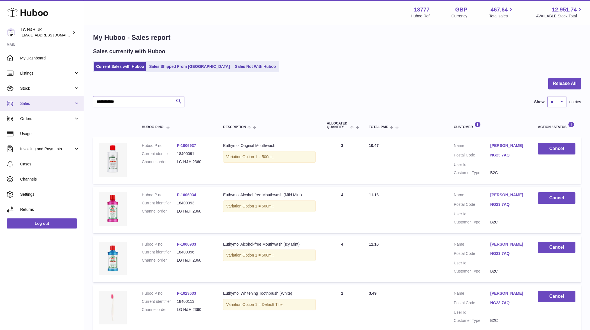
click at [28, 101] on span "Sales" at bounding box center [47, 103] width 54 height 5
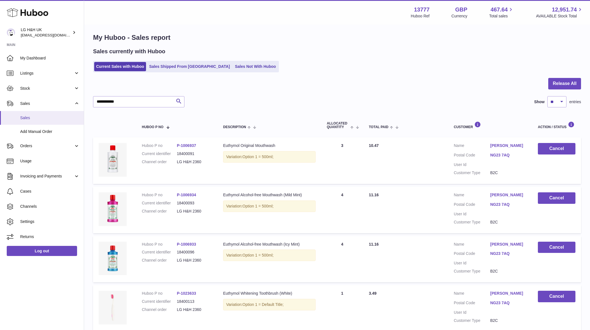
click at [31, 117] on span "Sales" at bounding box center [49, 117] width 59 height 5
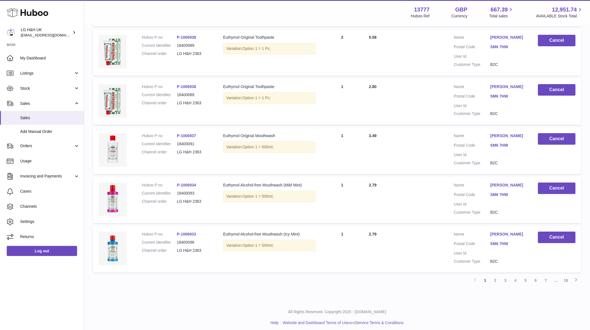
scroll to position [362, 0]
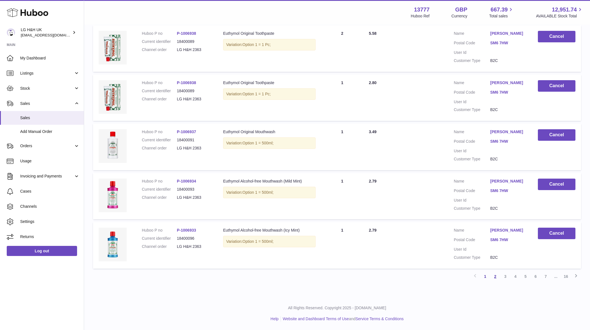
click at [496, 279] on link "2" at bounding box center [496, 277] width 10 height 10
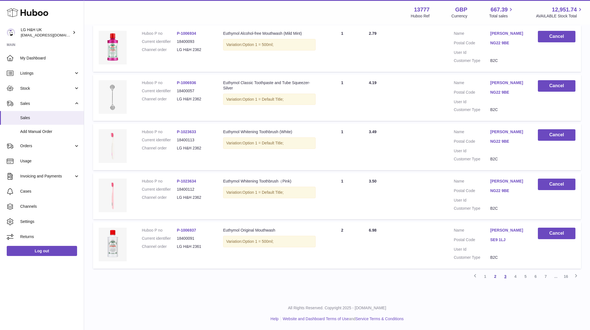
click at [503, 274] on link "3" at bounding box center [506, 277] width 10 height 10
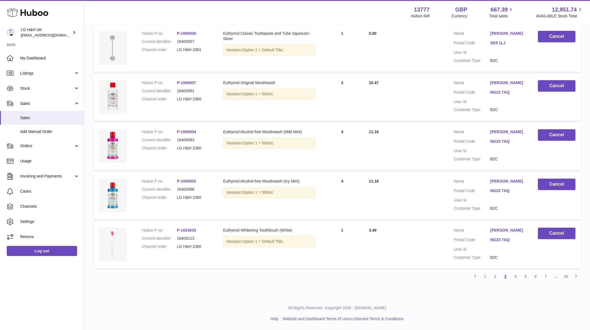
scroll to position [394, 0]
click at [516, 277] on link "4" at bounding box center [516, 277] width 10 height 10
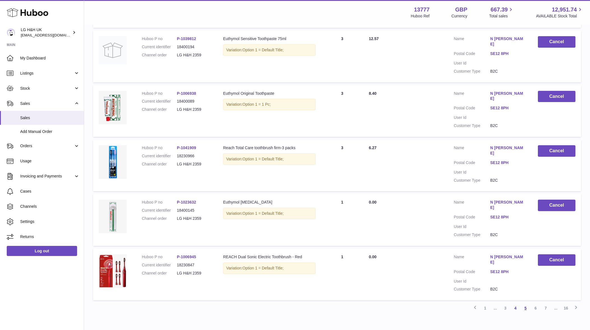
click at [526, 303] on link "5" at bounding box center [526, 308] width 10 height 10
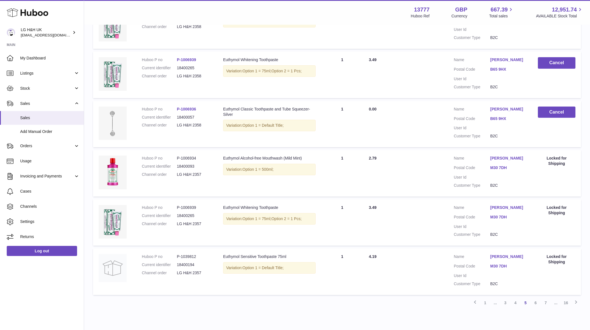
scroll to position [394, 0]
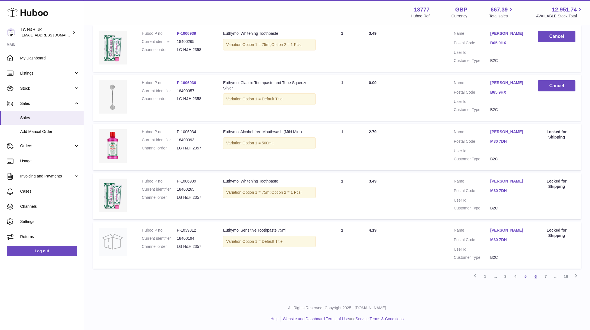
click at [535, 276] on link "6" at bounding box center [536, 277] width 10 height 10
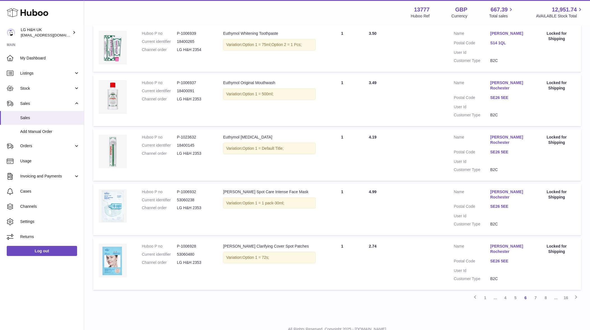
click at [536, 293] on link "7" at bounding box center [536, 298] width 10 height 10
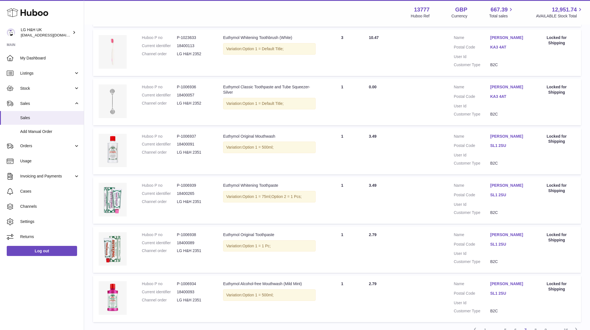
scroll to position [362, 0]
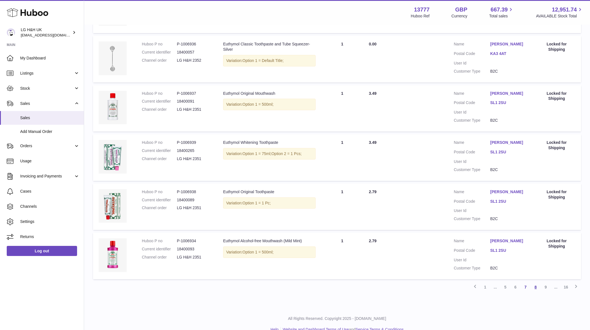
click at [535, 282] on link "8" at bounding box center [536, 287] width 10 height 10
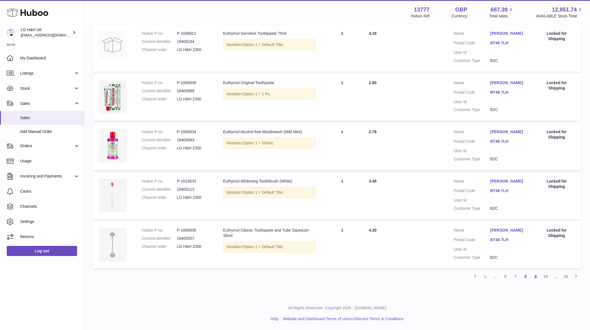
click at [534, 275] on link "9" at bounding box center [536, 277] width 10 height 10
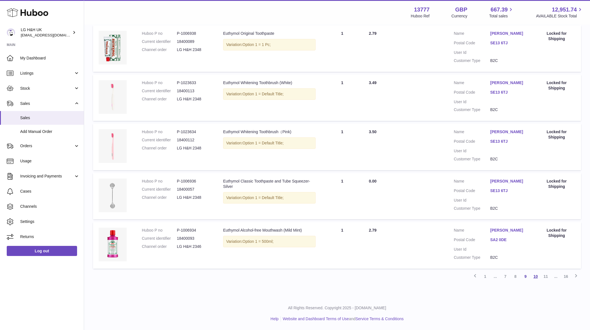
click at [539, 278] on link "10" at bounding box center [536, 277] width 10 height 10
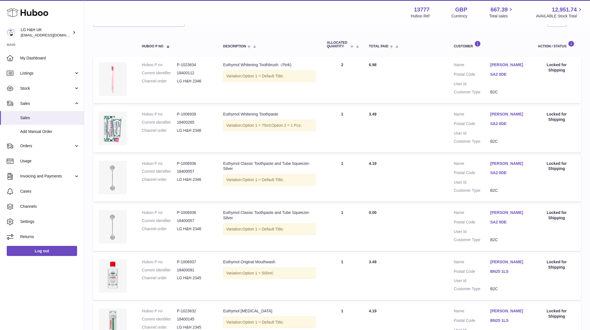
scroll to position [25, 0]
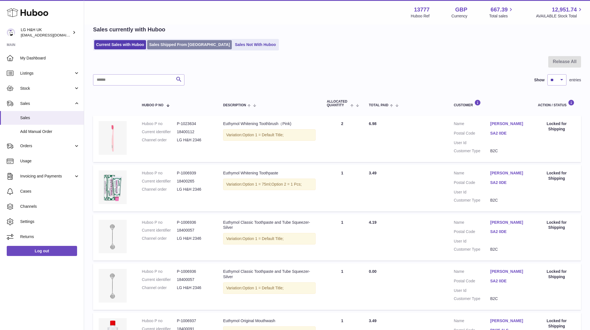
click at [177, 48] on link "Sales Shipped From Huboo" at bounding box center [189, 44] width 85 height 9
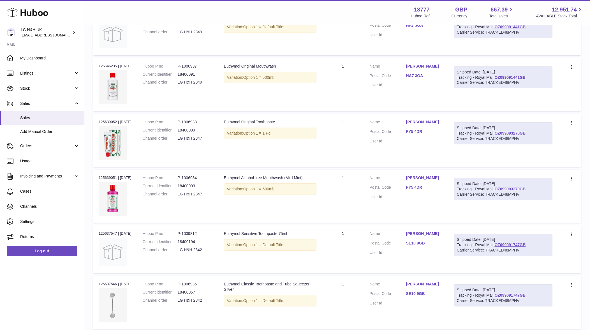
scroll to position [280, 0]
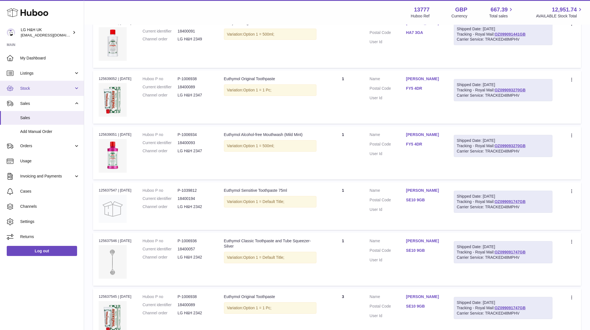
click at [26, 91] on link "Stock" at bounding box center [42, 88] width 84 height 15
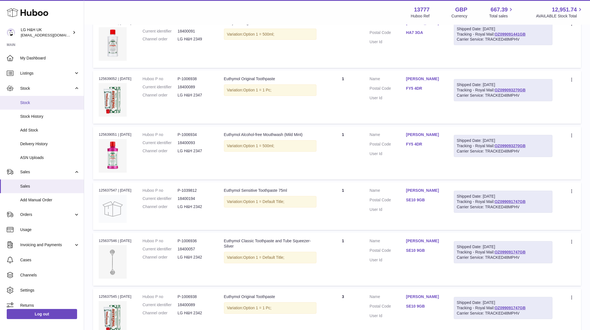
click at [28, 105] on link "Stock" at bounding box center [42, 103] width 84 height 14
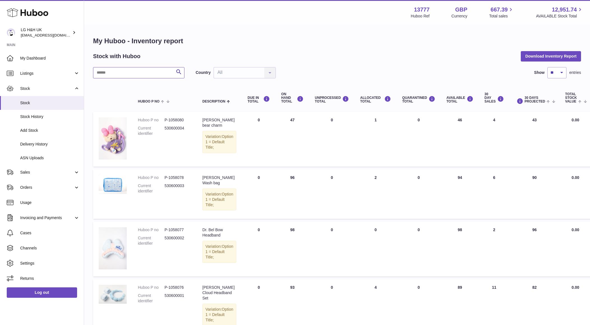
click at [120, 74] on input "text" at bounding box center [138, 72] width 91 height 11
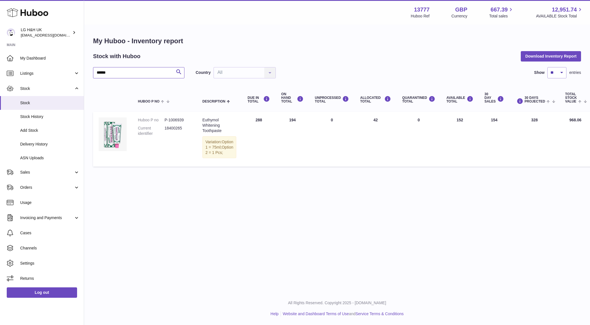
type input "******"
